Goal: Information Seeking & Learning: Learn about a topic

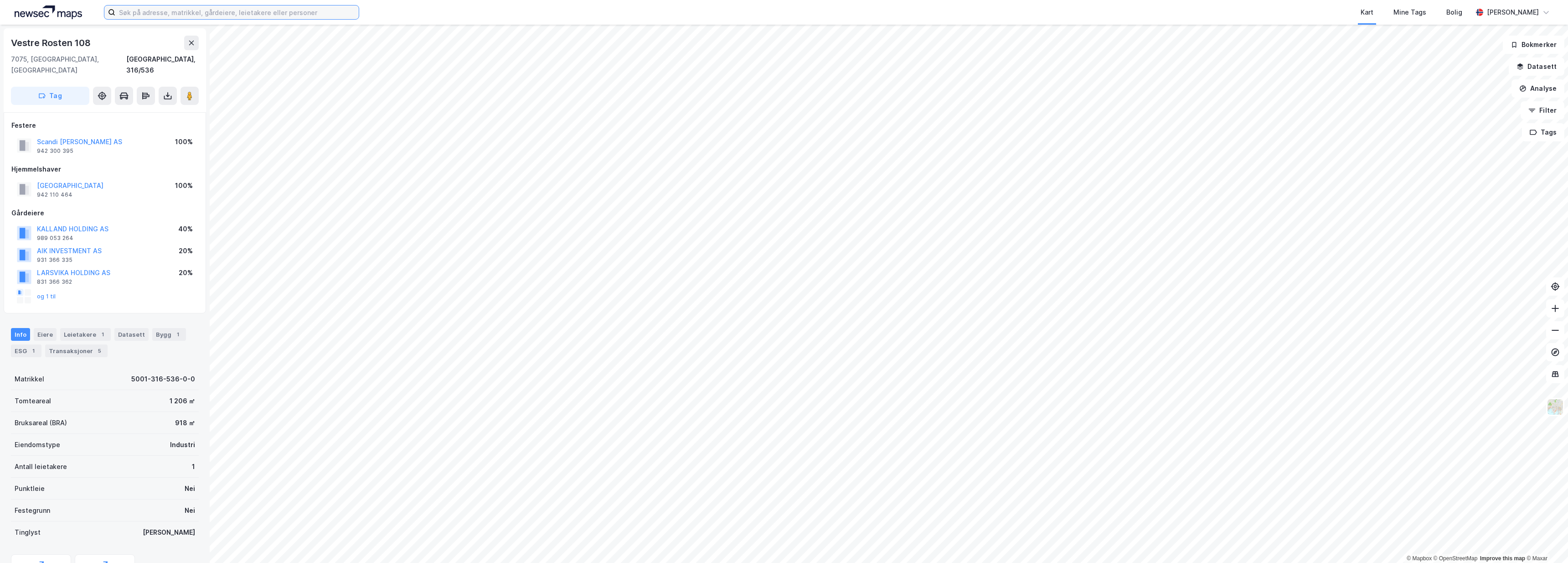
click at [200, 9] on input at bounding box center [237, 12] width 244 height 14
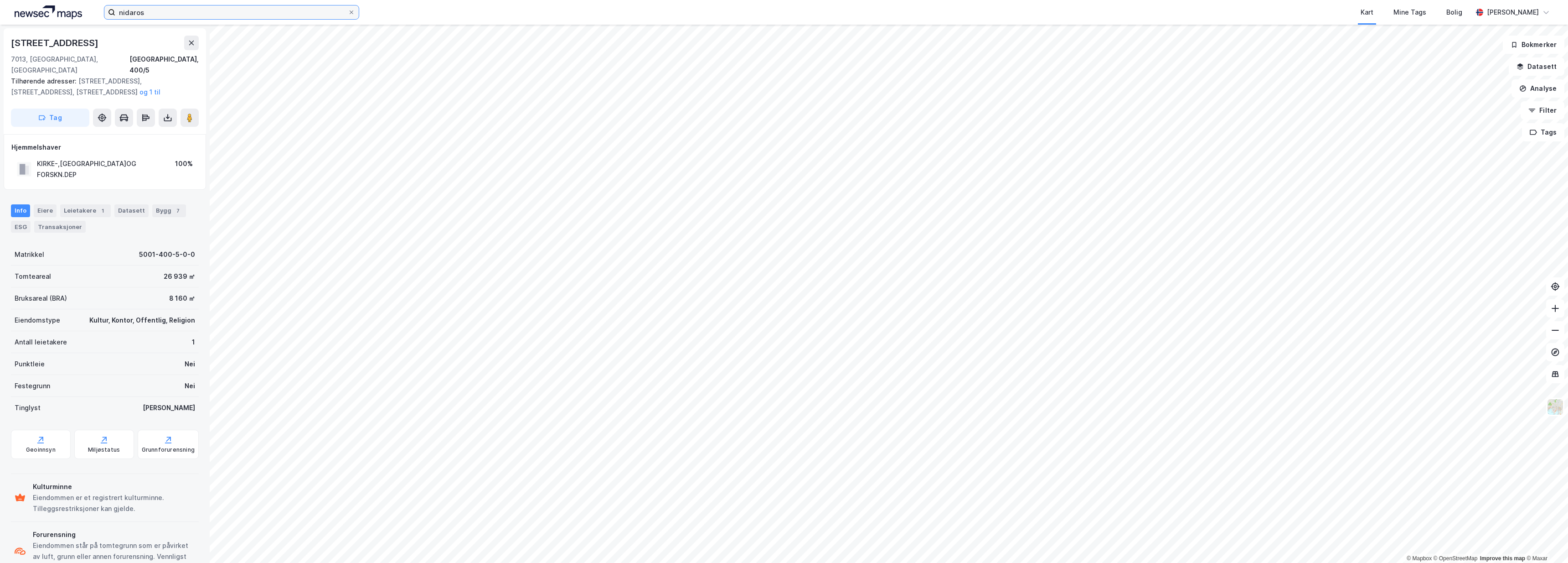
click at [206, 12] on input "nidaros" at bounding box center [231, 12] width 233 height 14
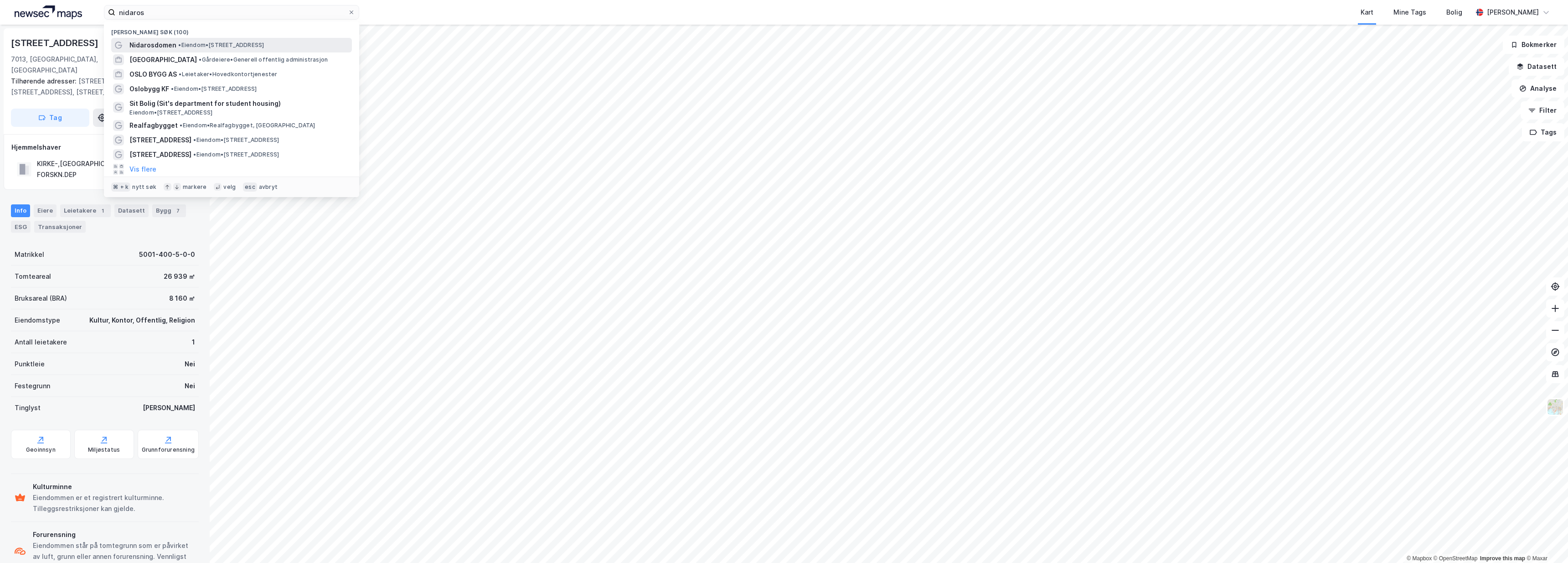
drag, startPoint x: 206, startPoint y: 12, endPoint x: 204, endPoint y: 45, distance: 33.1
click at [204, 45] on span "• Eiendom • Kongsgårdsgata 2, 7013 Trondheim" at bounding box center [221, 45] width 86 height 7
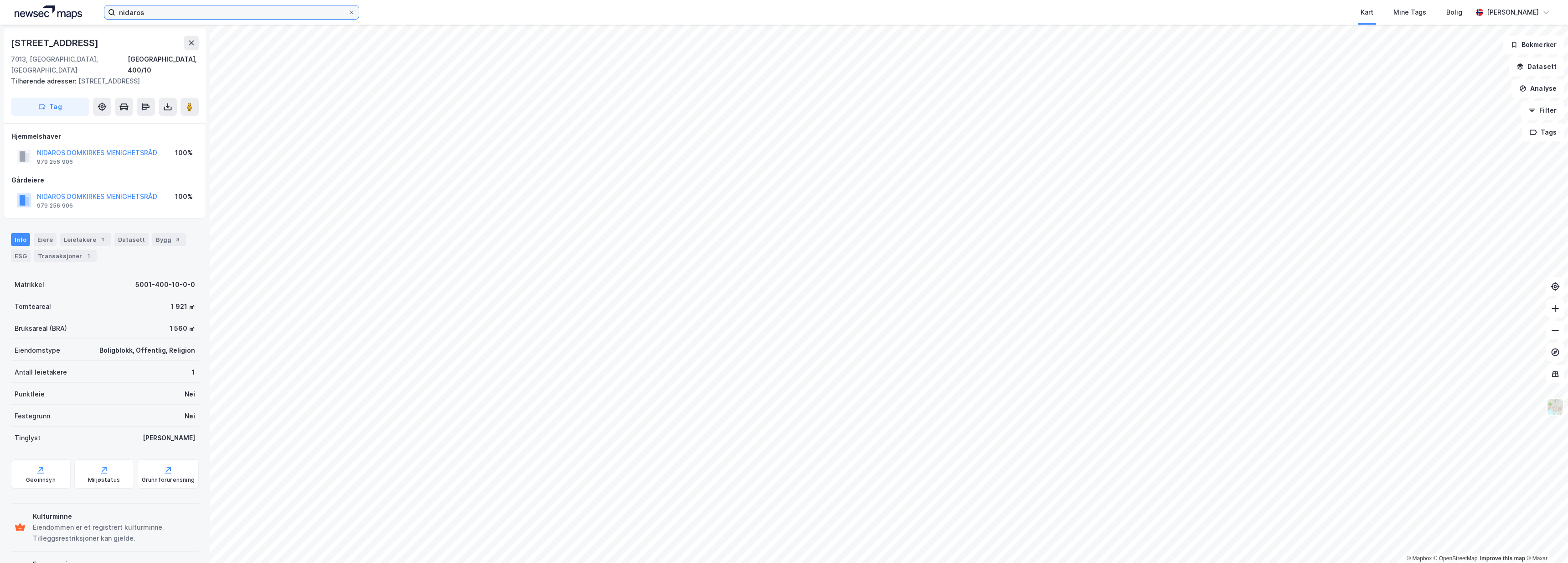
click at [179, 14] on input "nidaros" at bounding box center [231, 12] width 233 height 14
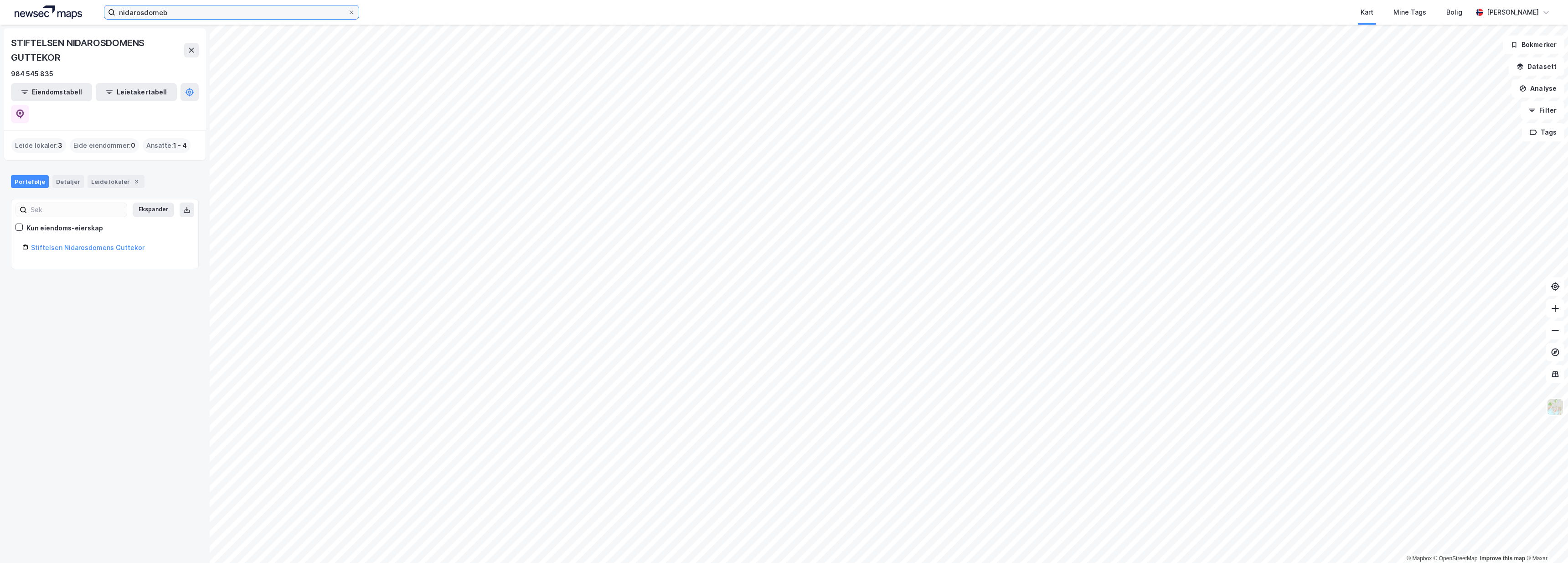
click at [191, 14] on input "nidarosdomeb" at bounding box center [231, 12] width 233 height 14
type input "nidarosdom"
click at [350, 10] on icon at bounding box center [352, 12] width 5 height 5
click at [348, 10] on input "nidarosdom" at bounding box center [231, 12] width 233 height 14
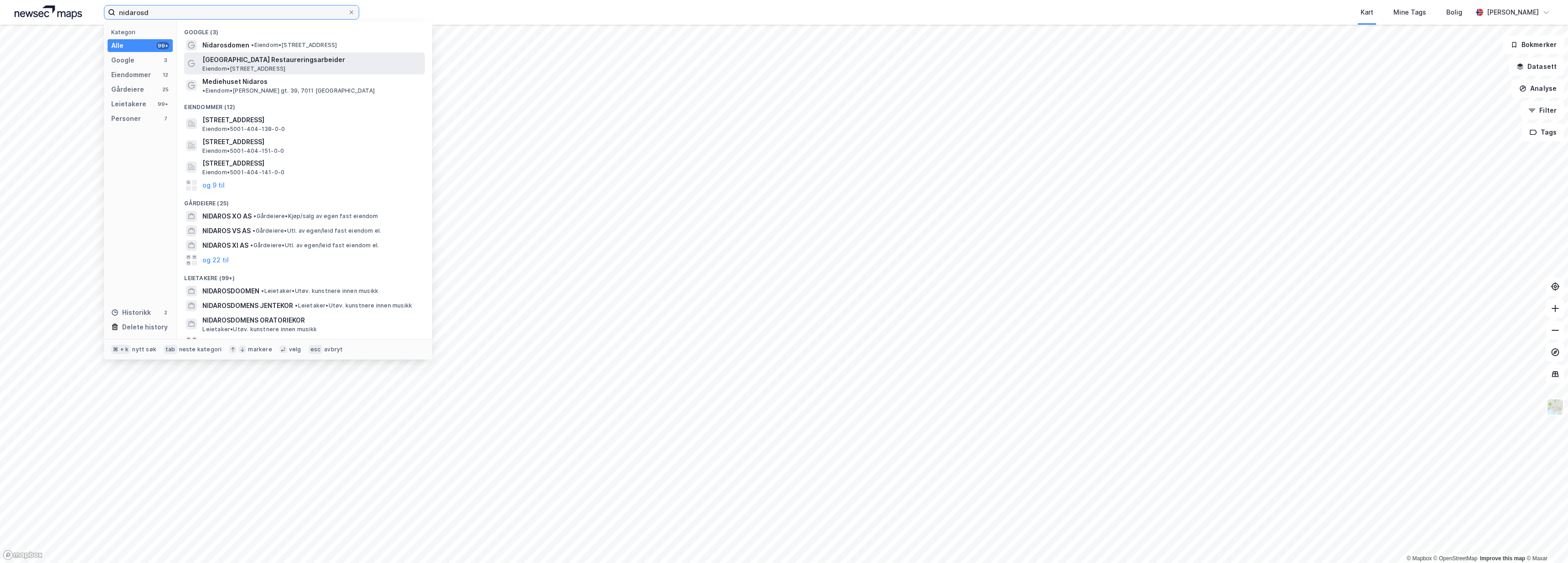
type input "nidarosd"
click at [359, 62] on span "Nidaros Domkirkes Restaureringsarbeider" at bounding box center [312, 60] width 219 height 11
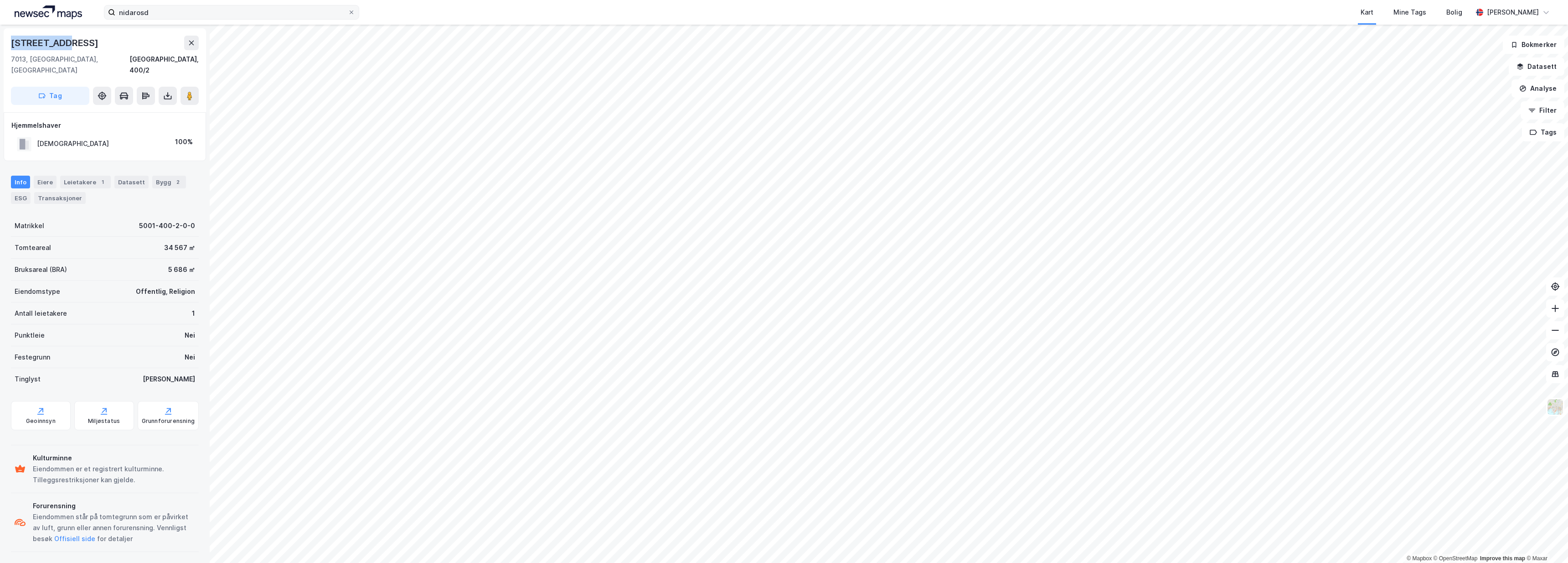
drag, startPoint x: 81, startPoint y: 46, endPoint x: 0, endPoint y: 43, distance: 81.1
click at [0, 43] on div "Bispegata 5 7013, Trondheim, Trøndelag Trondheim, 400/2 Tag Hjemmelshaver DOMKI…" at bounding box center [105, 293] width 210 height 539
copy div "Bispegata 5"
click at [152, 176] on div "Bygg 2" at bounding box center [169, 182] width 34 height 13
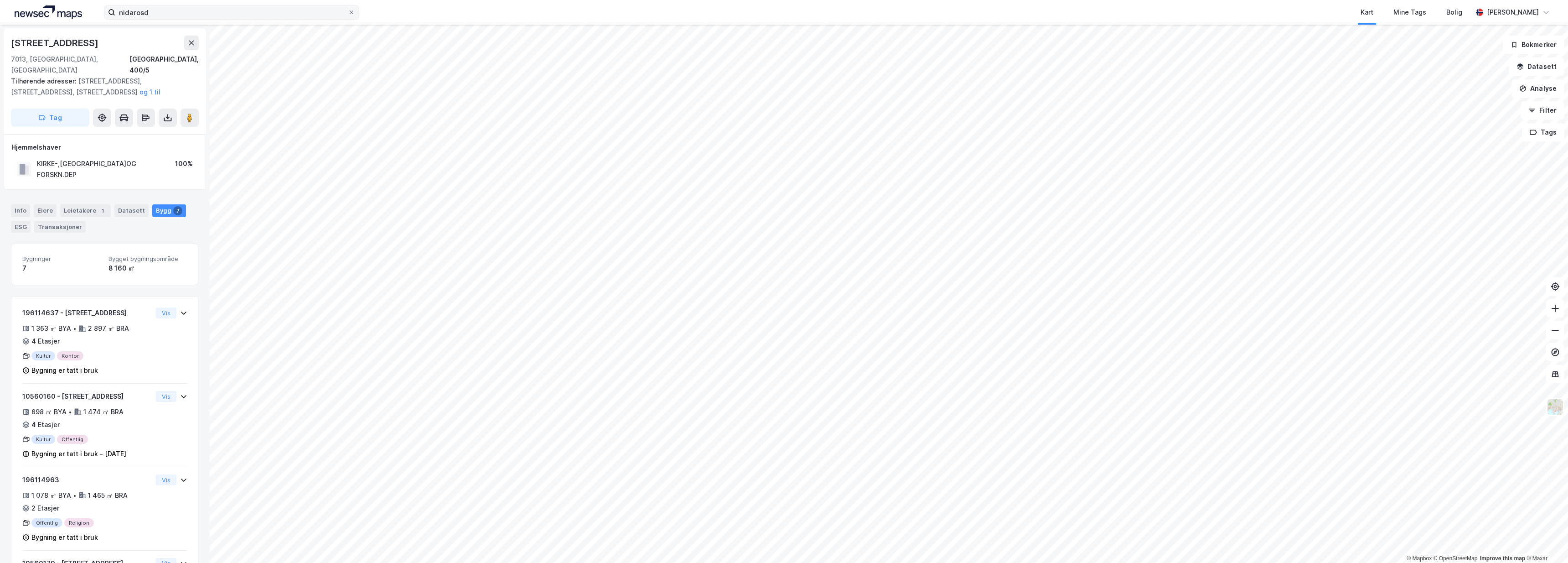
click at [127, 158] on div "KIRKE-,UTDAN.OG FORSKN.DEP" at bounding box center [106, 169] width 138 height 22
drag, startPoint x: 144, startPoint y: 151, endPoint x: 38, endPoint y: 153, distance: 106.0
click at [38, 156] on div "KIRKE-,UTDAN.OG FORSKN.DEP 100%" at bounding box center [105, 169] width 187 height 26
copy div "KIRKE-,UTDAN.OG FORSKN.DEP"
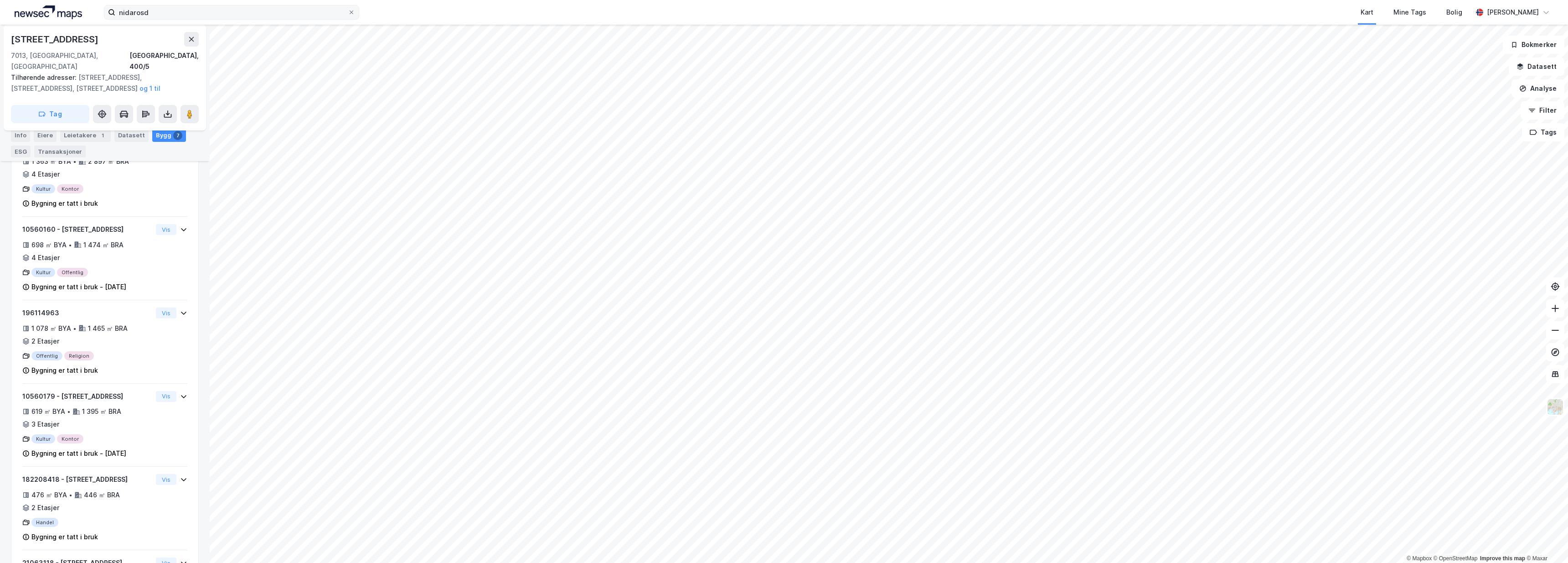
scroll to position [191, 0]
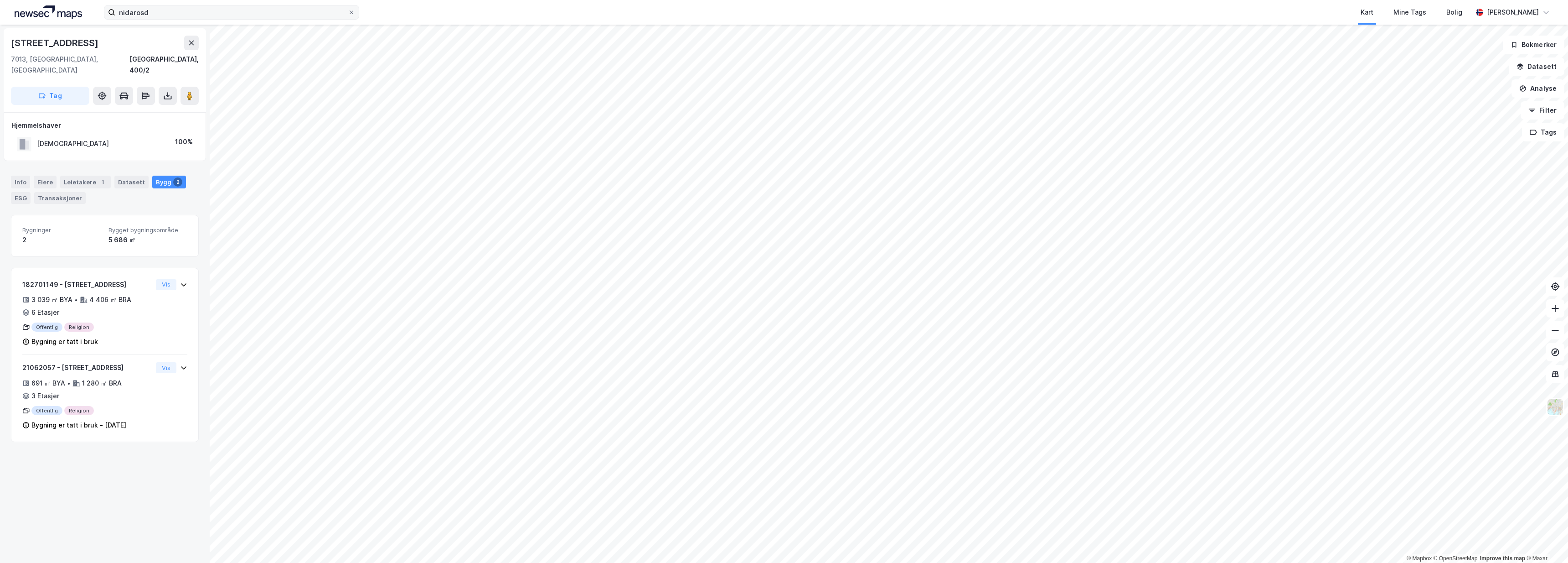
click at [69, 139] on div "DOMKIRKEN" at bounding box center [73, 144] width 72 height 11
click at [47, 139] on div "DOMKIRKEN" at bounding box center [73, 144] width 72 height 11
click at [24, 139] on rect at bounding box center [22, 143] width 5 height 10
click at [100, 34] on div "Bispegata 5 7013, Trondheim, Trøndelag Trondheim, 400/2 Tag" at bounding box center [105, 71] width 202 height 84
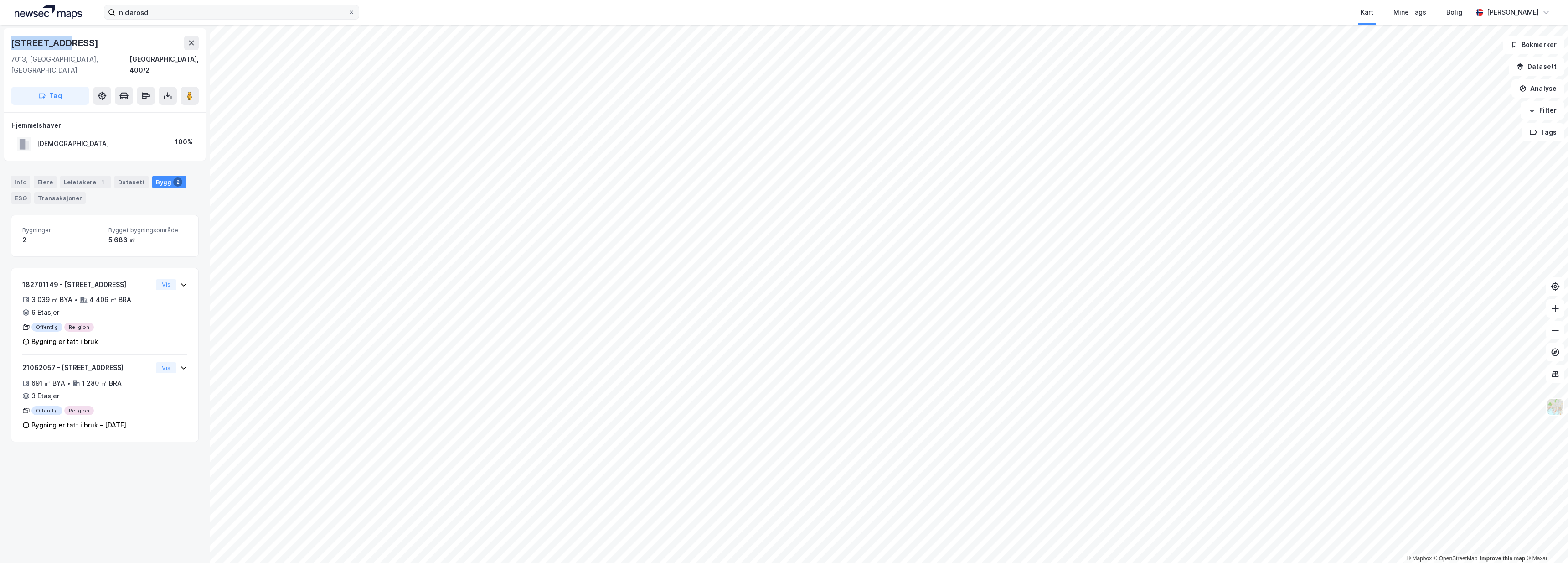
drag, startPoint x: 78, startPoint y: 41, endPoint x: 5, endPoint y: 44, distance: 73.1
click at [5, 44] on div "Bispegata 5 7013, Trondheim, Trøndelag Trondheim, 400/2 Tag" at bounding box center [105, 71] width 202 height 84
copy div "Bispegata 5"
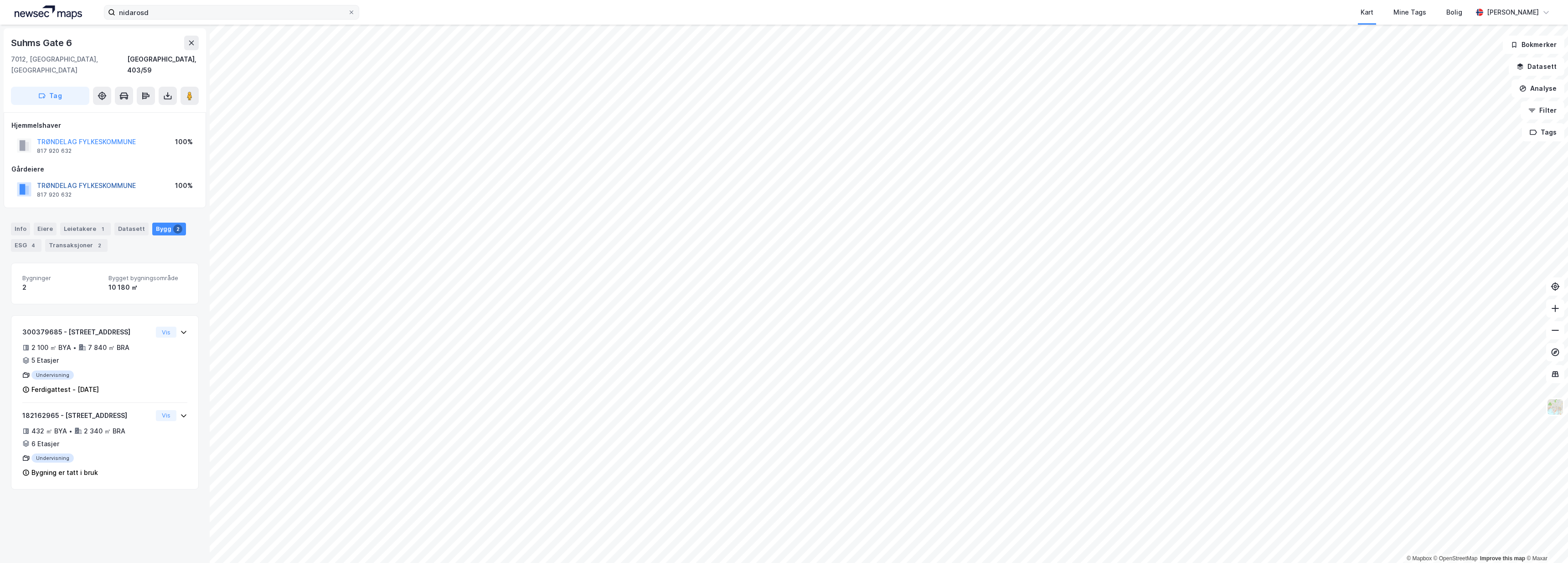
click at [0, 0] on button "TRØNDELAG FYLKESKOMMUNE" at bounding box center [0, 0] width 0 height 0
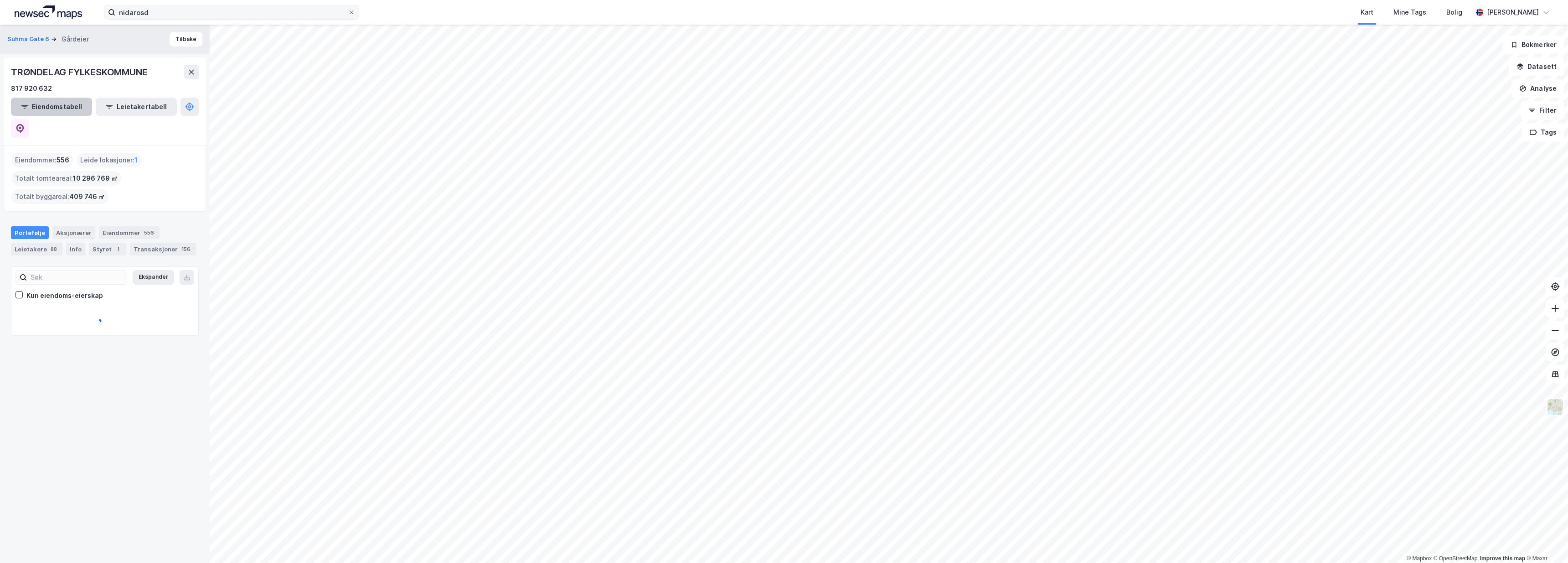
click at [71, 111] on button "Eiendomstabell" at bounding box center [52, 107] width 81 height 18
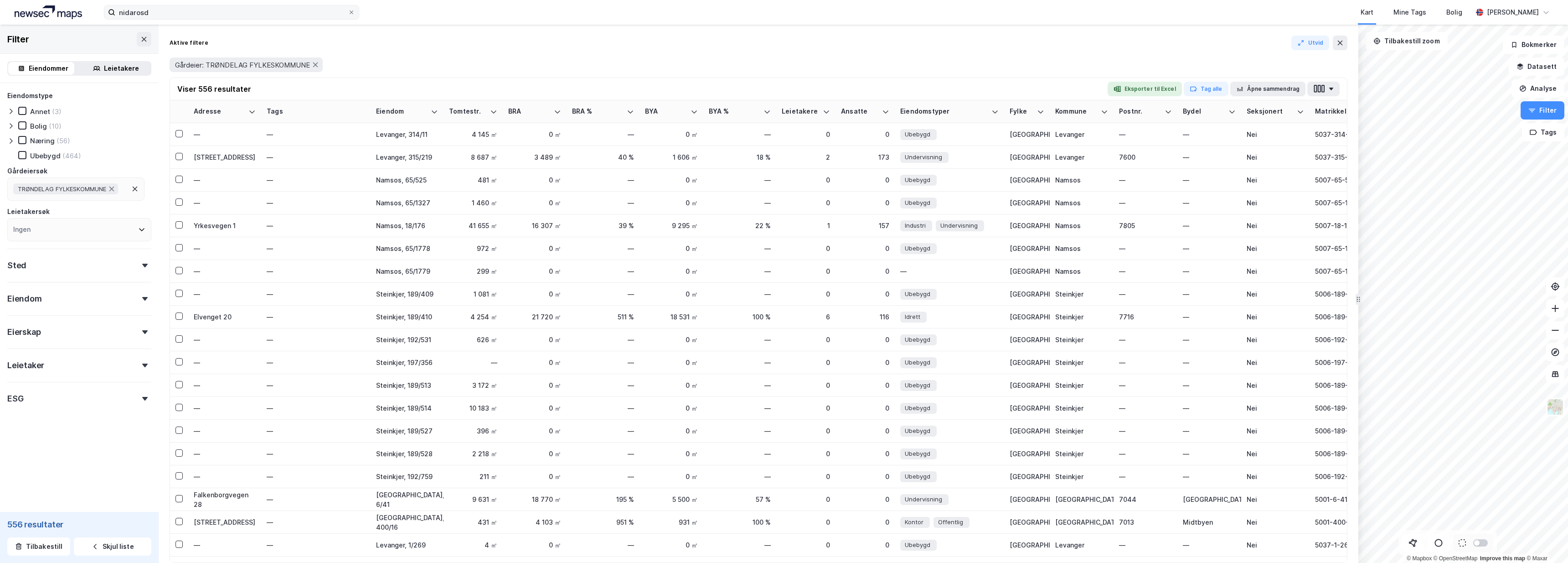
click at [46, 143] on div "Næring" at bounding box center [42, 141] width 24 height 9
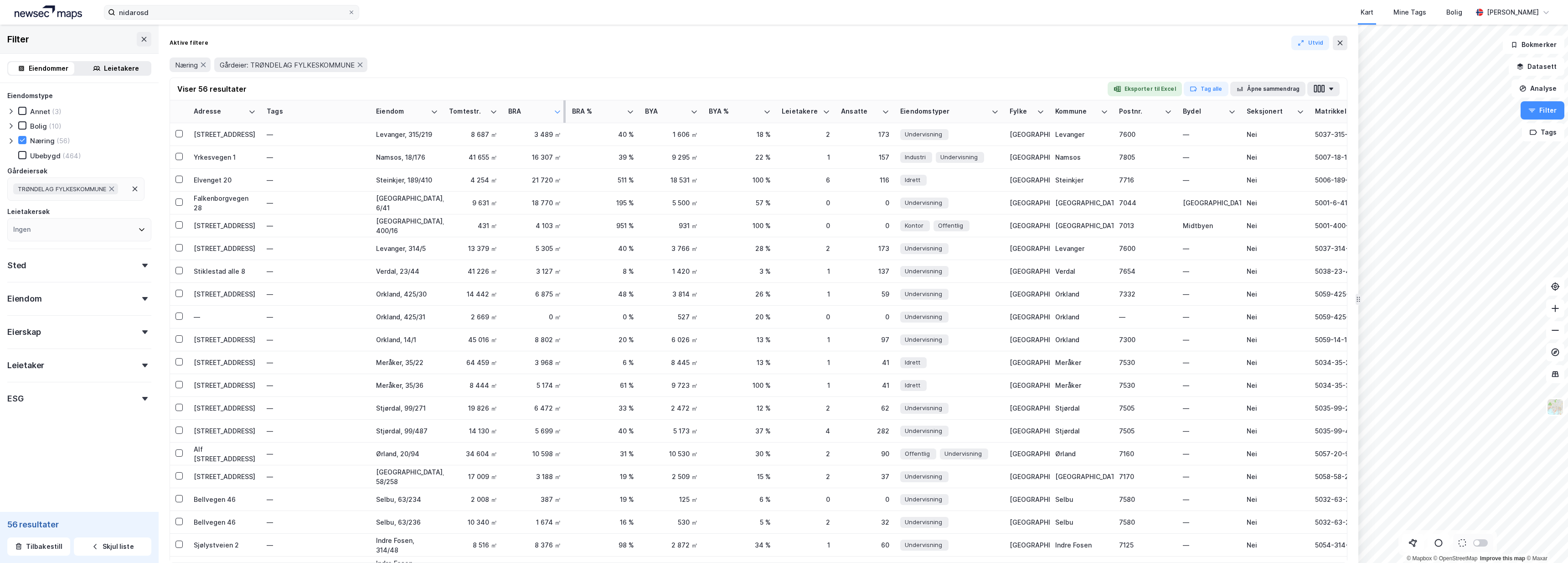
click at [555, 112] on icon at bounding box center [557, 111] width 7 height 7
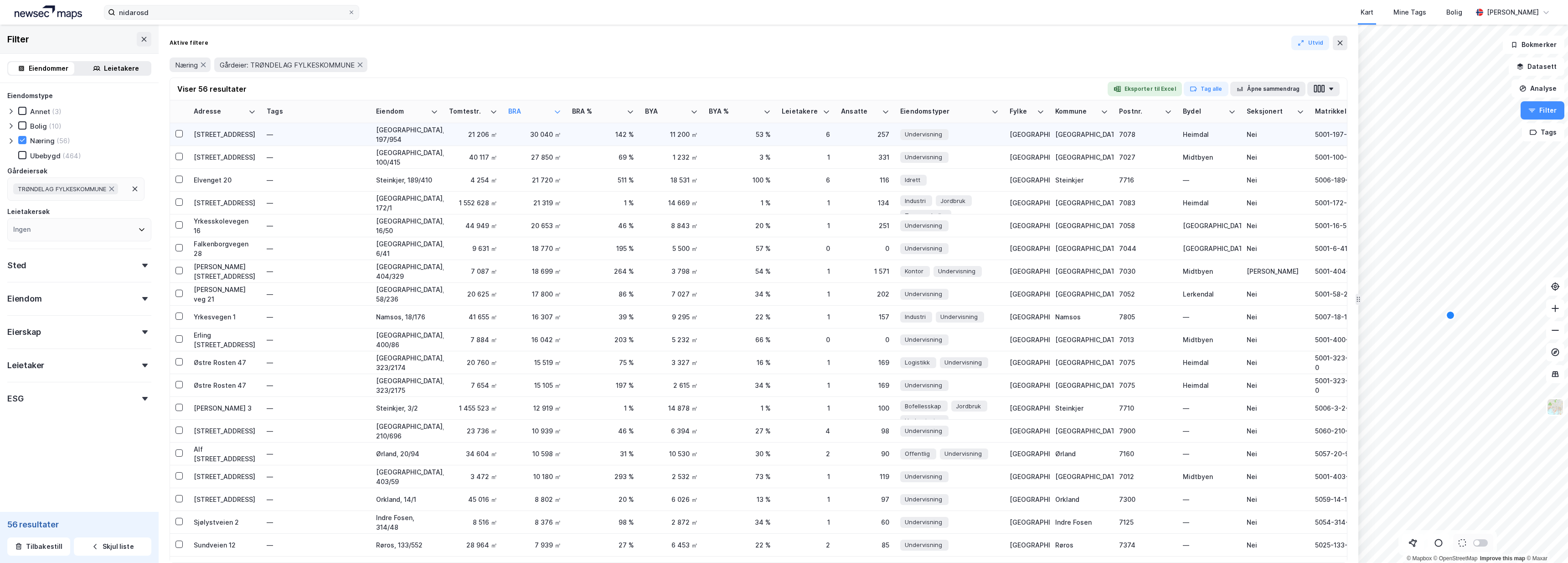
click at [206, 134] on div "Blisterhaugvegen 14" at bounding box center [224, 134] width 62 height 10
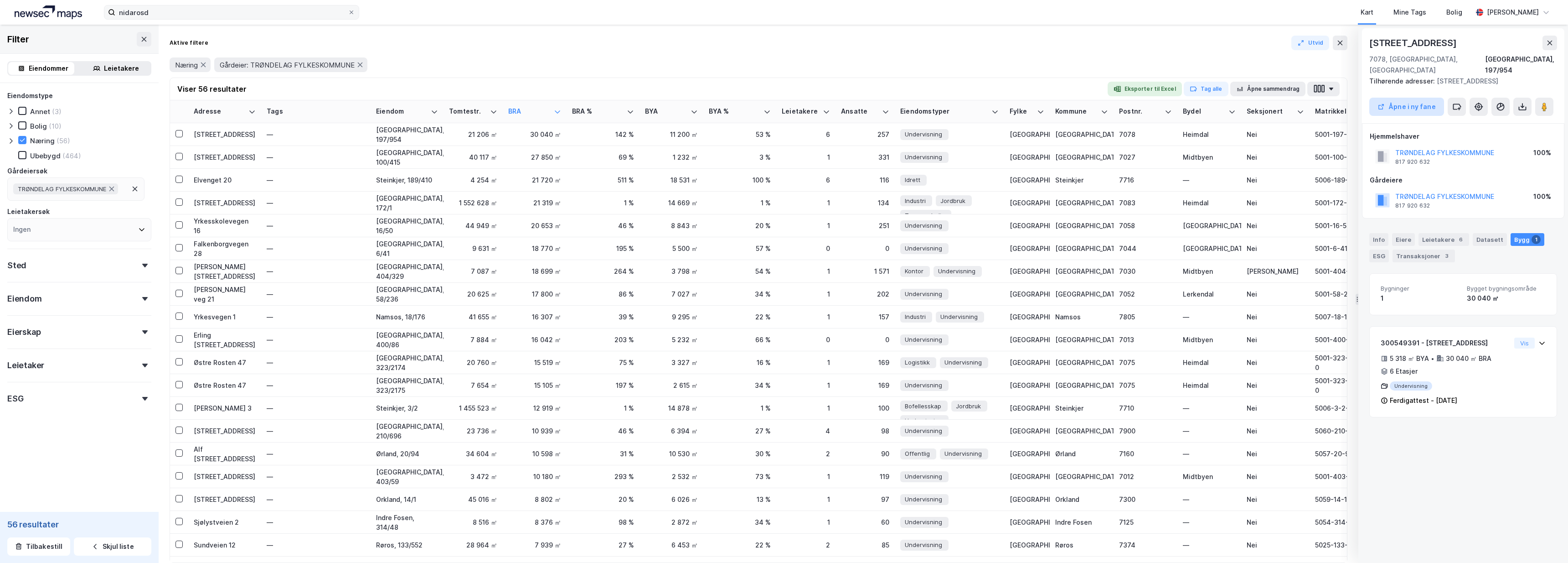
click at [1413, 106] on button "Åpne i ny fane" at bounding box center [1407, 107] width 75 height 18
click at [214, 162] on div "Selsbakkvegen 34" at bounding box center [224, 157] width 62 height 10
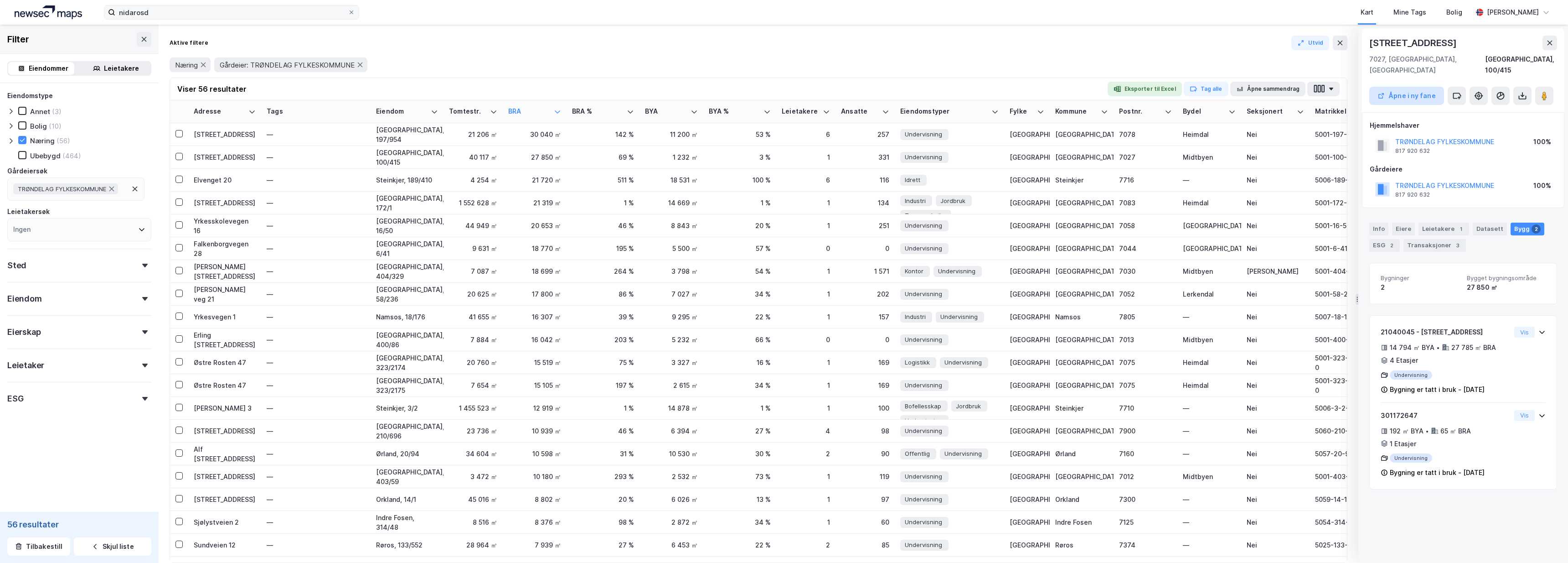
click at [1417, 90] on button "Åpne i ny fane" at bounding box center [1407, 96] width 75 height 18
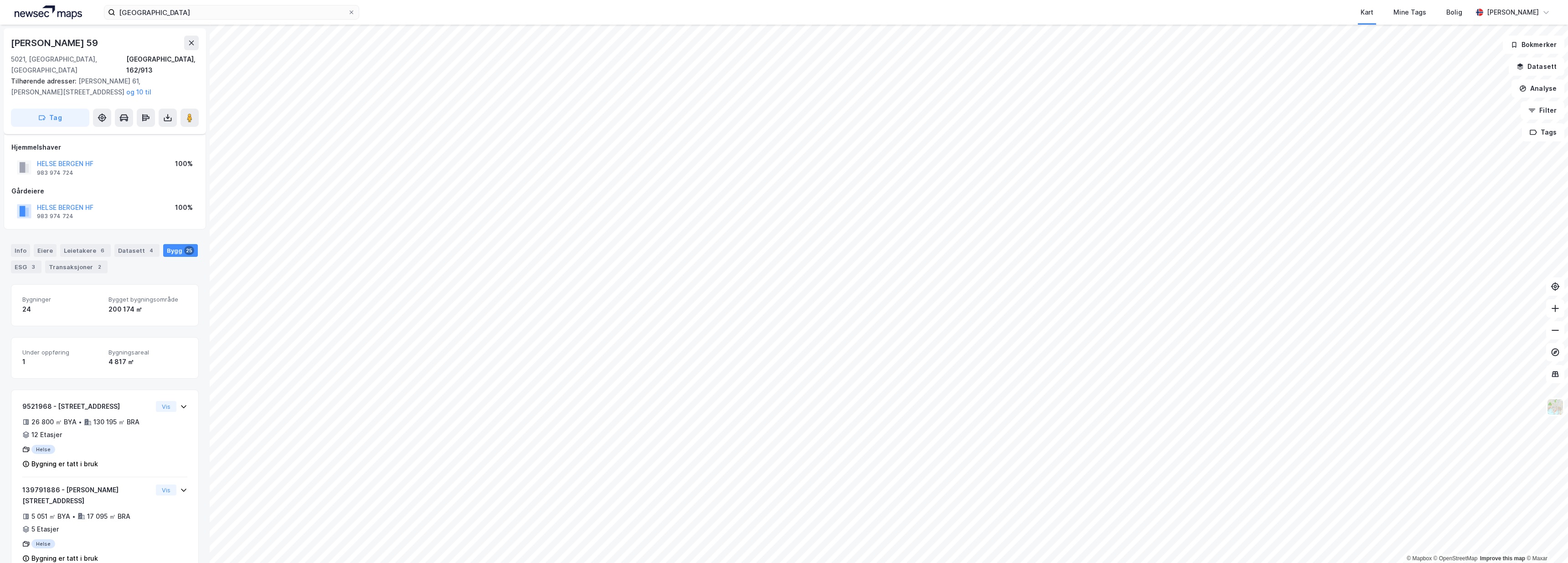
scroll to position [14, 0]
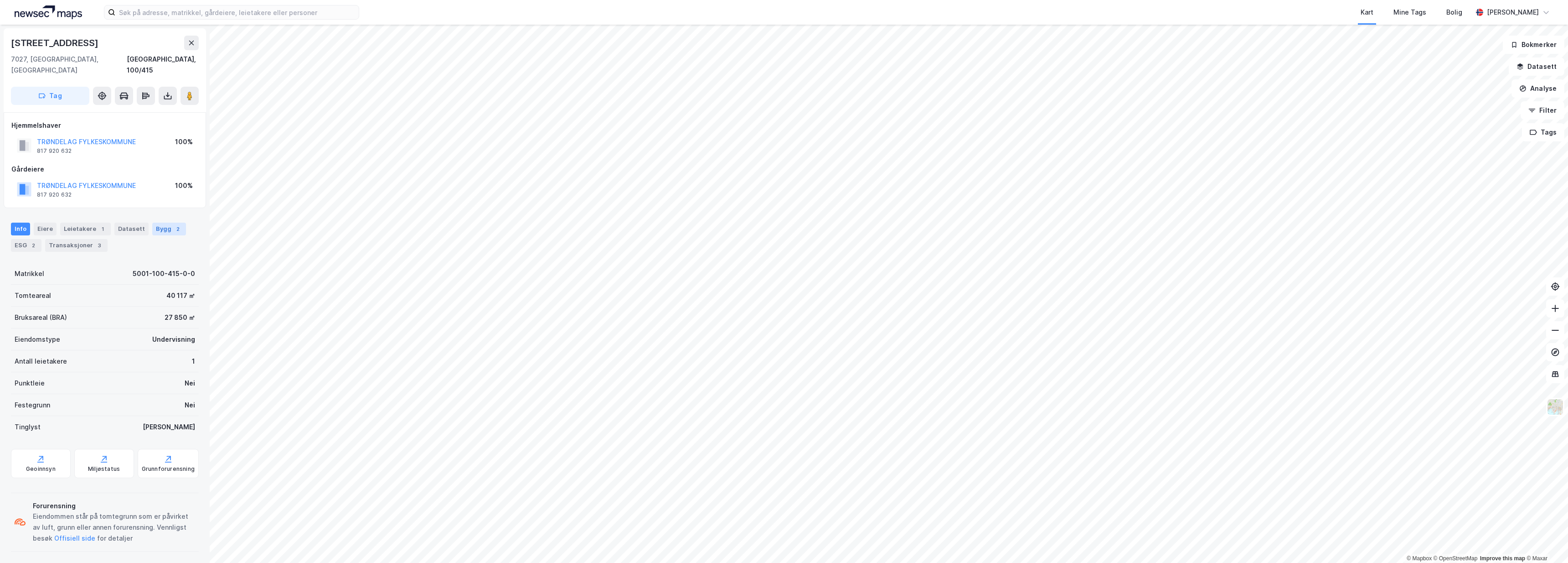
click at [174, 224] on div "2" at bounding box center [177, 228] width 9 height 9
